Goal: Navigation & Orientation: Understand site structure

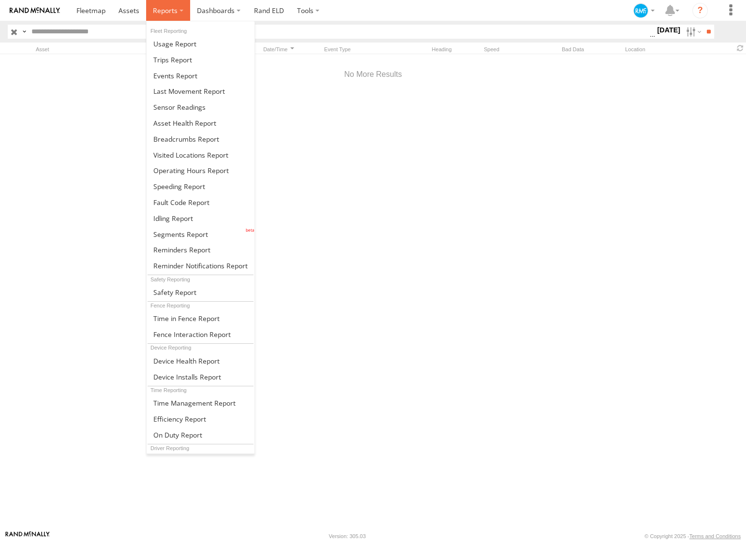
click at [179, 10] on label at bounding box center [168, 10] width 44 height 21
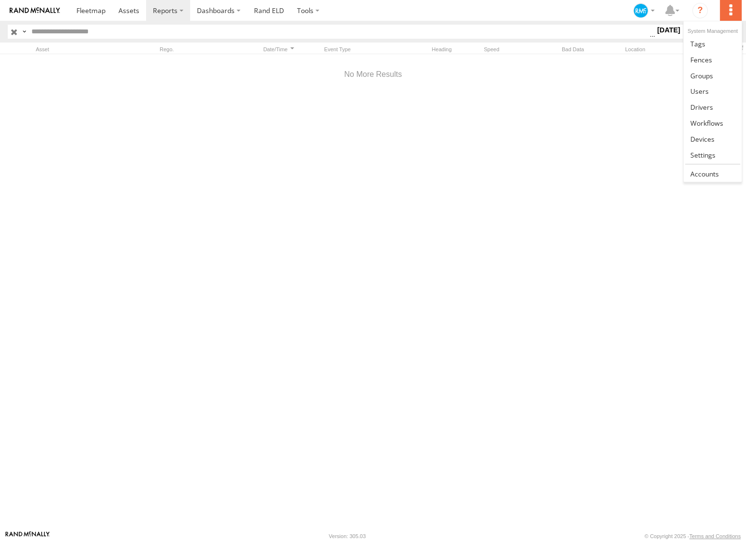
click at [728, 10] on label at bounding box center [730, 10] width 21 height 21
click at [702, 93] on span at bounding box center [699, 91] width 18 height 9
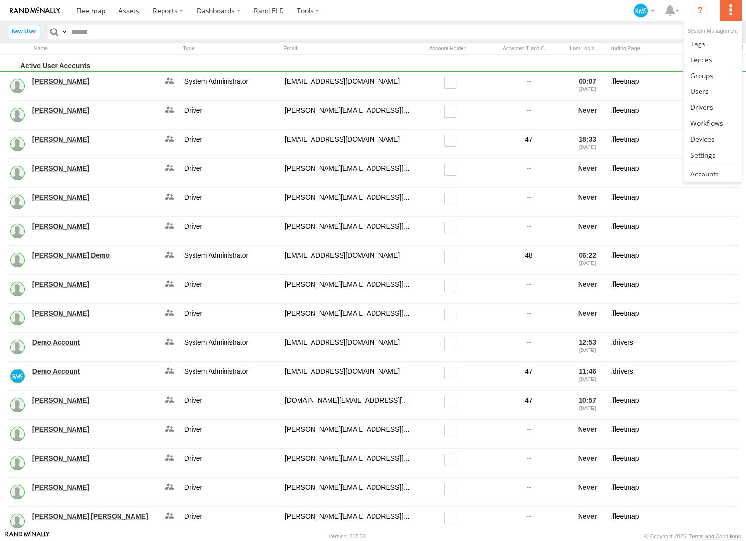
click at [727, 11] on label at bounding box center [730, 10] width 21 height 21
click at [707, 77] on span at bounding box center [701, 75] width 23 height 9
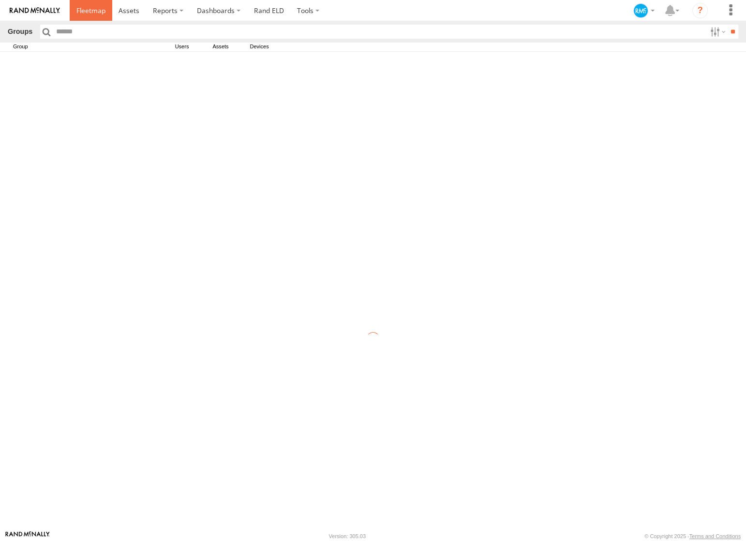
click at [97, 12] on span at bounding box center [90, 10] width 29 height 9
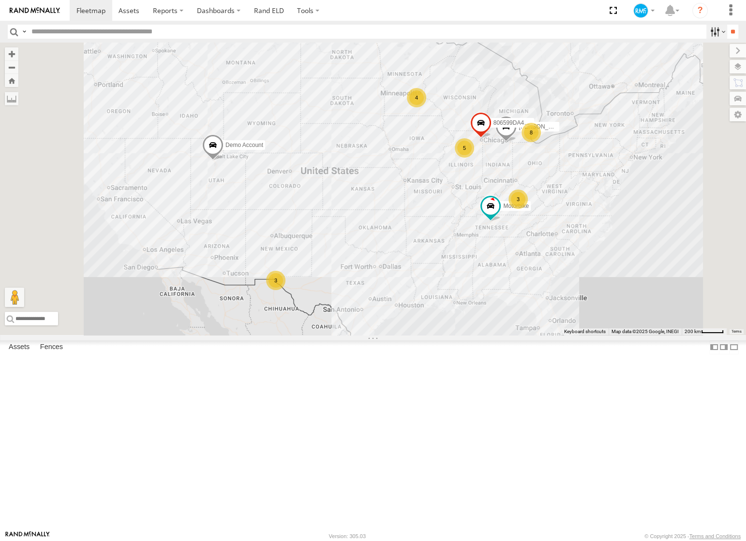
click at [709, 31] on label at bounding box center [716, 32] width 21 height 14
